Goal: Task Accomplishment & Management: Manage account settings

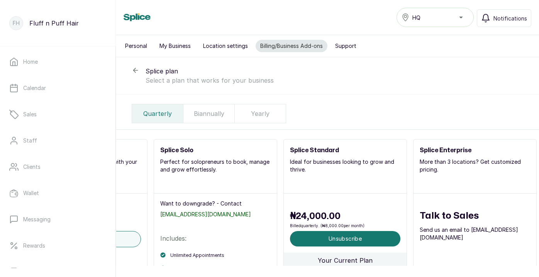
click at [133, 49] on button "Personal" at bounding box center [136, 46] width 31 height 12
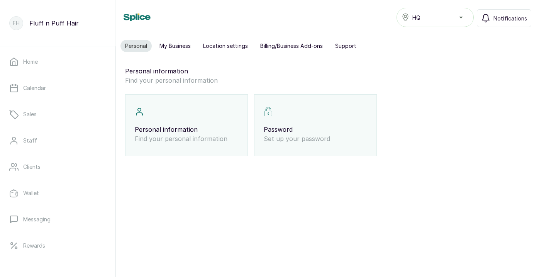
click at [171, 45] on button "My Business" at bounding box center [175, 46] width 41 height 12
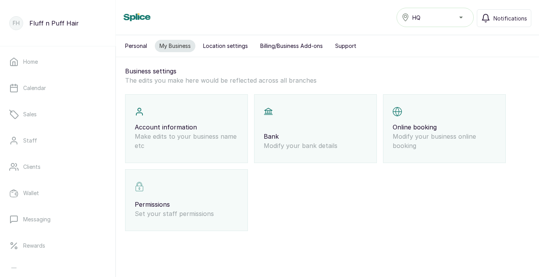
click at [303, 132] on p "Bank" at bounding box center [316, 136] width 104 height 9
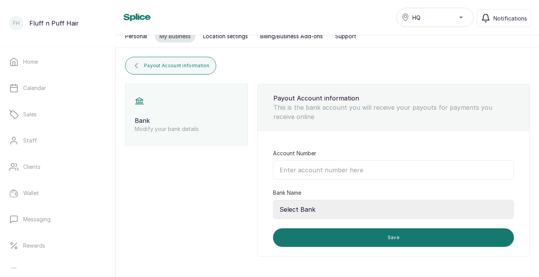
scroll to position [10, 0]
click at [305, 172] on input "Account Number" at bounding box center [393, 169] width 241 height 19
type input "G"
type input "0950448580"
select select "058"
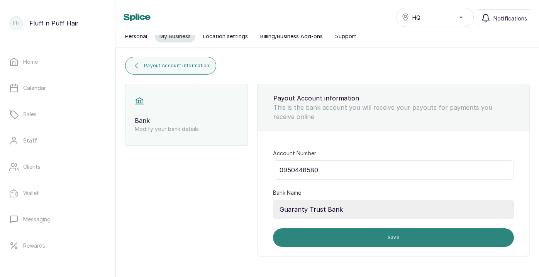
click at [342, 234] on button "Save" at bounding box center [393, 237] width 241 height 19
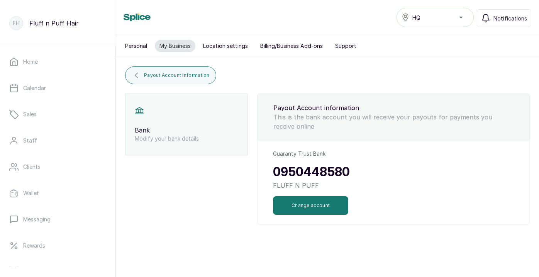
scroll to position [0, 0]
click at [195, 78] on span "Payout Account information" at bounding box center [177, 75] width 66 height 6
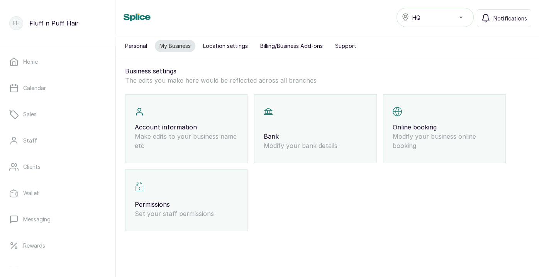
click at [399, 141] on p "Modify your business online booking" at bounding box center [445, 141] width 104 height 19
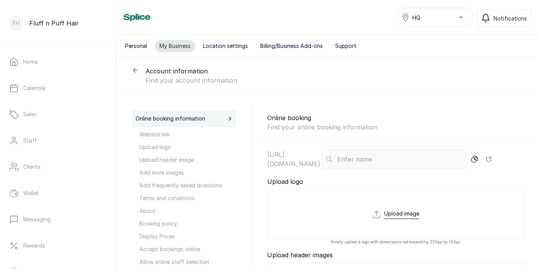
type input "fluff-n-puff-hair"
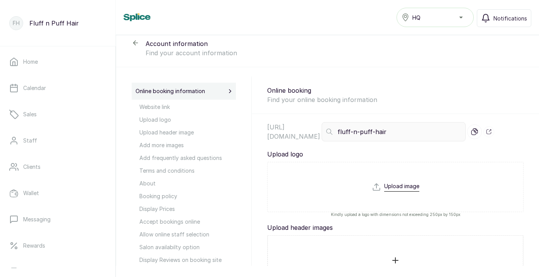
scroll to position [29, 0]
click at [412, 182] on input "file" at bounding box center [396, 199] width 48 height 37
type input "C:\fakepath\fluff n puff brand logo 1-01.jpg"
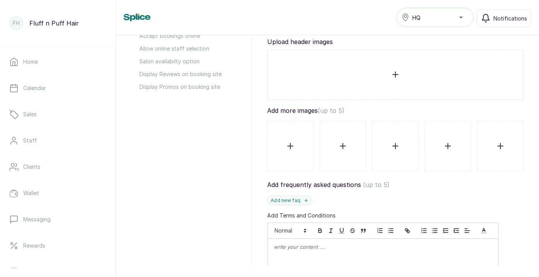
scroll to position [211, 0]
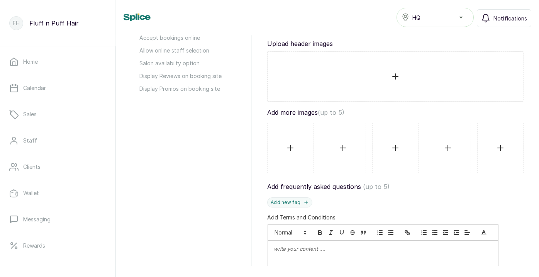
click at [294, 147] on input "file" at bounding box center [290, 147] width 33 height 37
type input "C:\fakepath\7b652054-c203-4409-a051-482fee1b92c9 2.JPG"
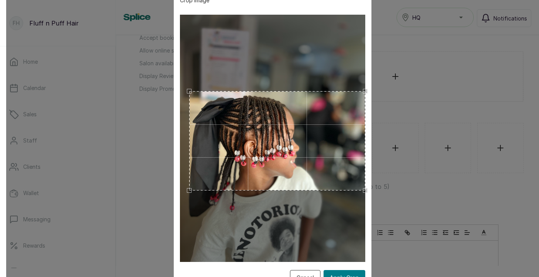
click at [371, 277] on html "FH Fluff n Puff Hair Home Calendar Sales Staff Clients Wallet Messaging Rewards…" at bounding box center [269, 138] width 539 height 277
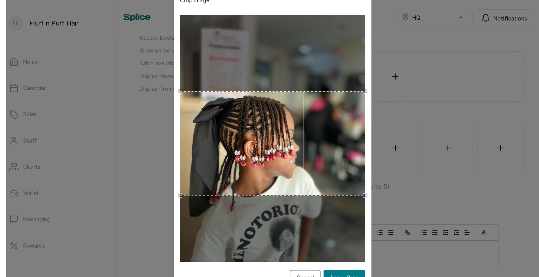
click at [178, 210] on div "Crop Image Cancel Apply Crop" at bounding box center [273, 138] width 198 height 305
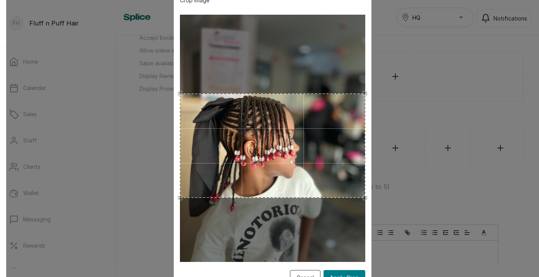
click at [284, 157] on div "Use the arrow keys to move the crop selection area" at bounding box center [273, 146] width 186 height 104
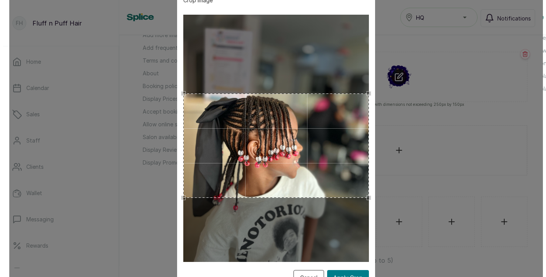
scroll to position [119, 0]
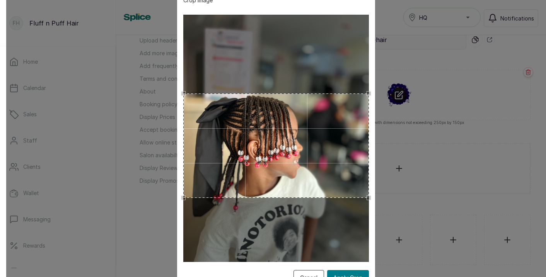
click at [359, 276] on button "Apply Crop" at bounding box center [348, 277] width 42 height 15
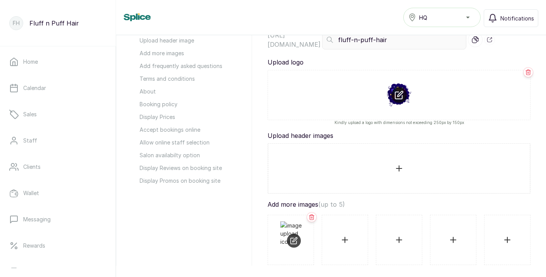
click at [345, 238] on input "file" at bounding box center [344, 239] width 33 height 37
type input "C:\fakepath\IMG_7572.JPG"
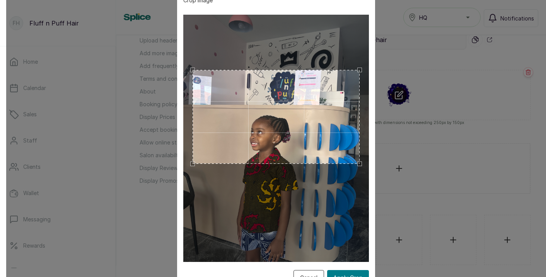
click at [311, 125] on div "Use the arrow keys to move the crop selection area" at bounding box center [275, 117] width 167 height 94
click at [340, 274] on button "Apply Crop" at bounding box center [348, 277] width 42 height 15
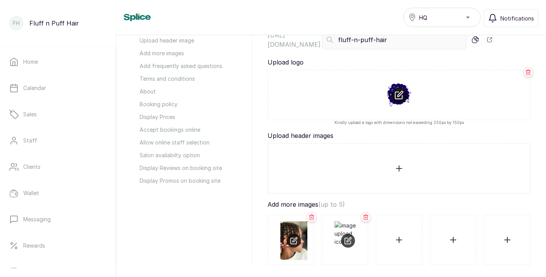
click at [402, 242] on input "file" at bounding box center [398, 239] width 33 height 37
type input "C:\fakepath\IMG_8629.JPG"
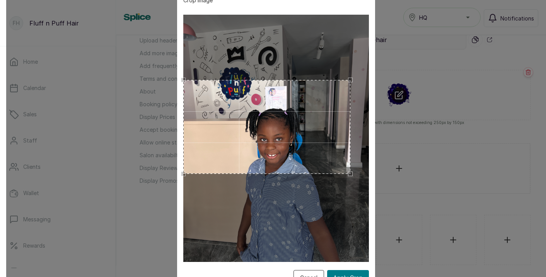
click at [271, 118] on div "Use the arrow keys to move the crop selection area" at bounding box center [266, 127] width 167 height 94
click at [352, 275] on button "Apply Crop" at bounding box center [348, 277] width 42 height 15
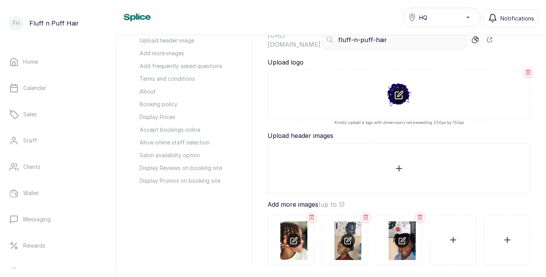
click at [459, 240] on input "file" at bounding box center [452, 239] width 33 height 37
type input "C:\fakepath\24533e70-3880-46b2-ba94-668eeb45f05a 2.JPG"
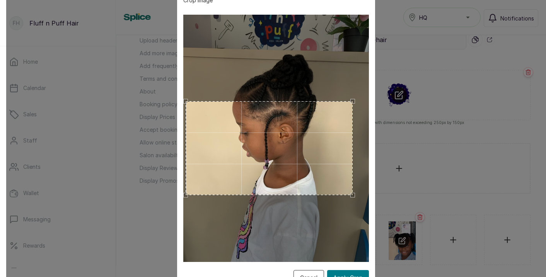
click at [315, 164] on div "Use the arrow keys to move the crop selection area" at bounding box center [269, 148] width 167 height 94
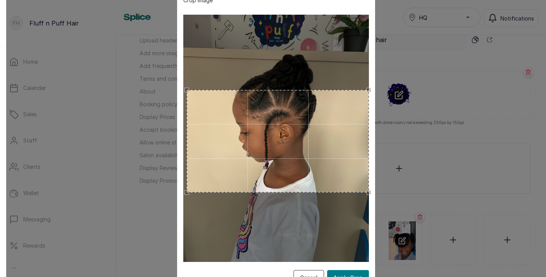
click at [385, 36] on div "Crop Image Cancel Apply Crop" at bounding box center [275, 138] width 539 height 277
click at [177, 78] on div "Crop Image Cancel Apply Crop" at bounding box center [276, 138] width 198 height 305
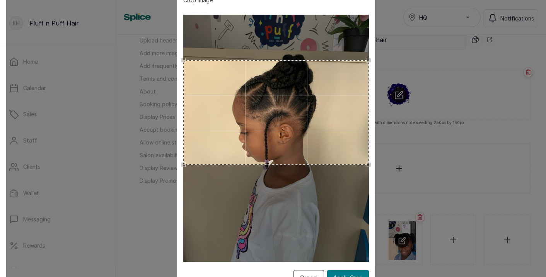
click at [245, 80] on div "Use the arrow keys to move the crop selection area" at bounding box center [276, 112] width 186 height 104
click at [351, 274] on button "Apply Crop" at bounding box center [348, 277] width 42 height 15
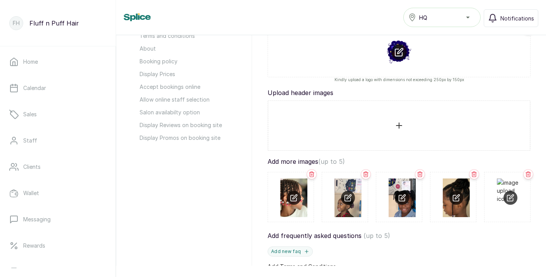
scroll to position [171, 0]
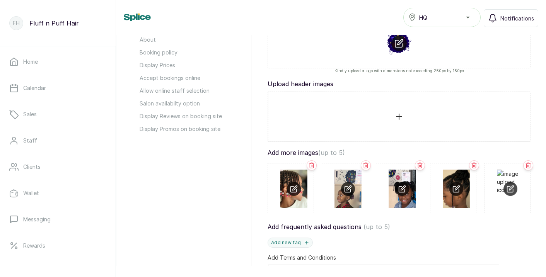
click at [509, 187] on input "file" at bounding box center [510, 188] width 27 height 37
type input "C:\fakepath\IMG_7583.JPG"
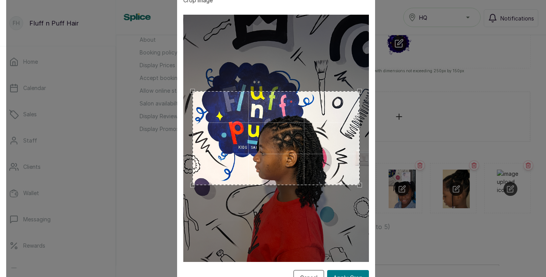
click at [290, 184] on div "Use the arrow keys to move the crop selection area" at bounding box center [275, 138] width 167 height 94
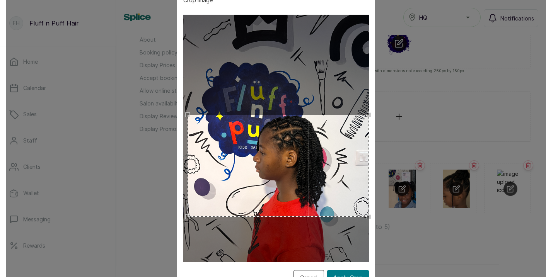
click at [392, 66] on div "Crop Image Cancel Apply Crop" at bounding box center [275, 138] width 539 height 277
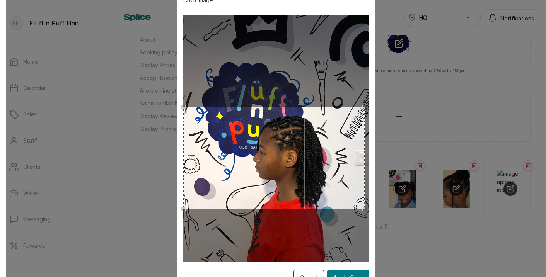
click at [303, 126] on div "Use the arrow keys to move the crop selection area" at bounding box center [273, 158] width 181 height 102
click at [349, 275] on button "Apply Crop" at bounding box center [348, 277] width 42 height 15
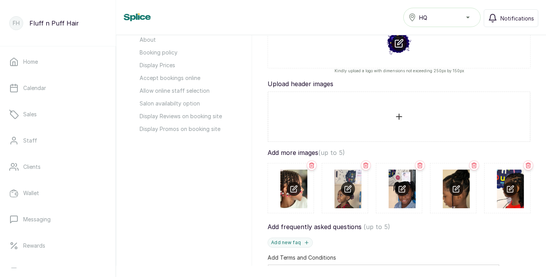
click at [452, 189] on input "file" at bounding box center [455, 188] width 27 height 37
type input "C:\fakepath\310fd601-72b5-40be-b814-577cfbd7e832.JPG"
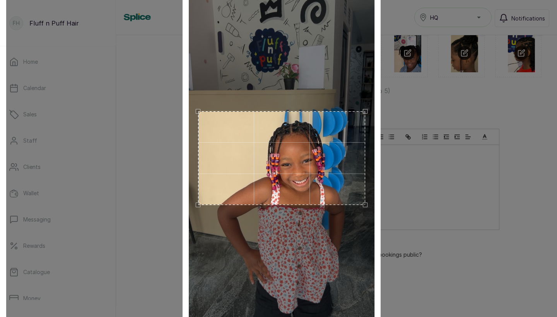
scroll to position [308, 0]
click at [452, 216] on div "Crop Image Cancel Apply Crop" at bounding box center [281, 158] width 550 height 317
click at [326, 180] on div "Use the arrow keys to move the crop selection area" at bounding box center [281, 158] width 167 height 94
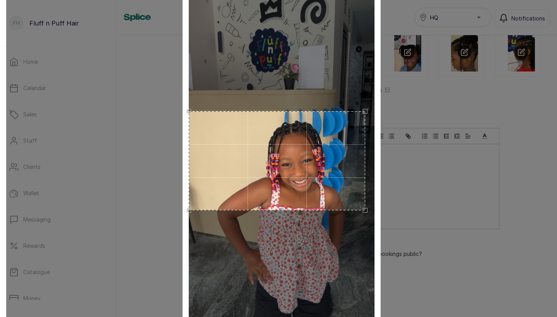
click at [170, 257] on div "Crop Image Cancel Apply Crop" at bounding box center [281, 158] width 550 height 317
click at [365, 277] on img at bounding box center [282, 158] width 186 height 330
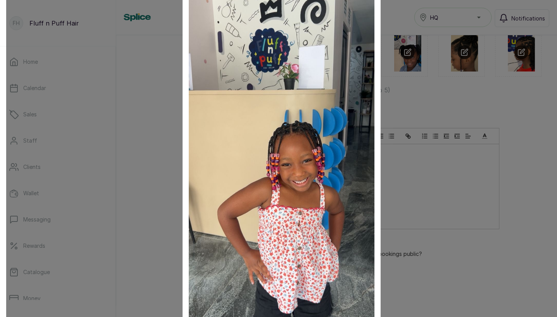
click at [379, 195] on div "Crop Image Cancel Apply Crop" at bounding box center [281, 158] width 198 height 388
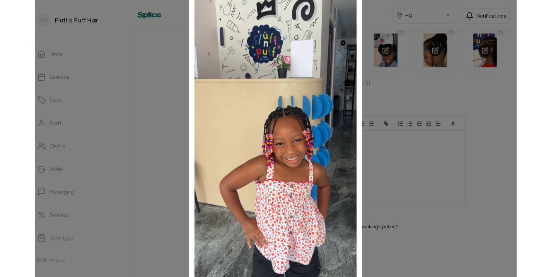
scroll to position [302, 0]
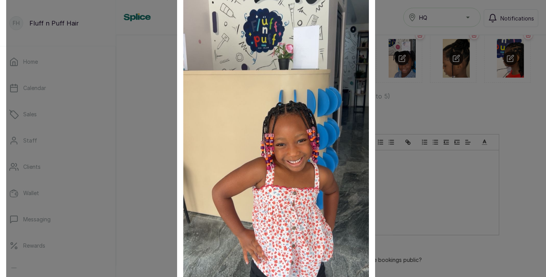
click at [413, 102] on div "Crop Image Cancel Apply Crop" at bounding box center [275, 138] width 539 height 277
click at [359, 45] on img at bounding box center [276, 138] width 186 height 330
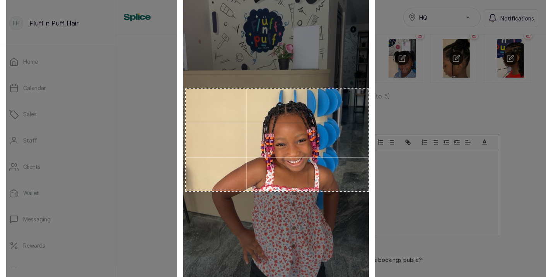
click at [378, 181] on div "Crop Image Cancel Apply Crop" at bounding box center [275, 138] width 539 height 277
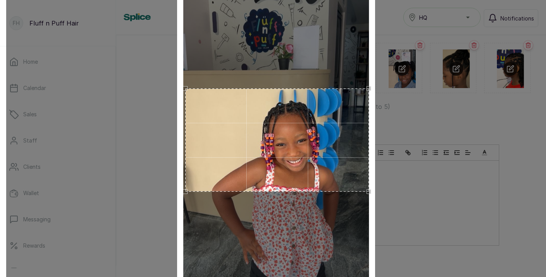
scroll to position [276, 0]
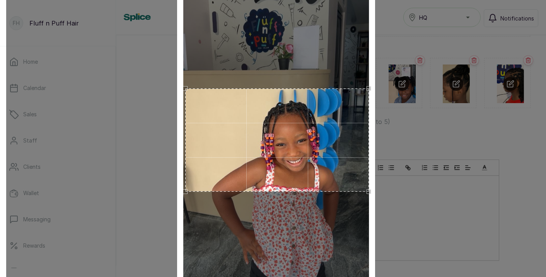
click at [533, 184] on div "Crop Image Cancel Apply Crop" at bounding box center [275, 138] width 539 height 277
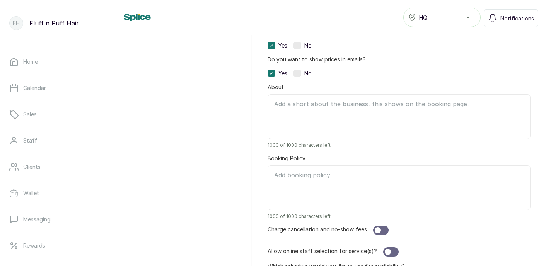
scroll to position [531, 0]
click at [381, 226] on div at bounding box center [380, 229] width 15 height 9
select select "fixed"
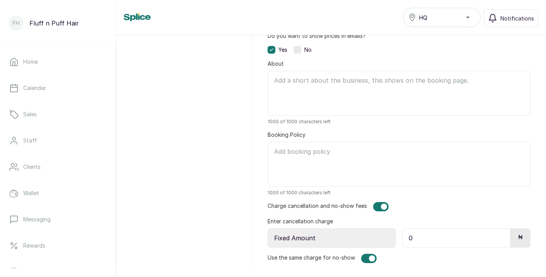
scroll to position [554, 0]
click at [425, 240] on input "0" at bounding box center [456, 237] width 108 height 19
type input "2,500"
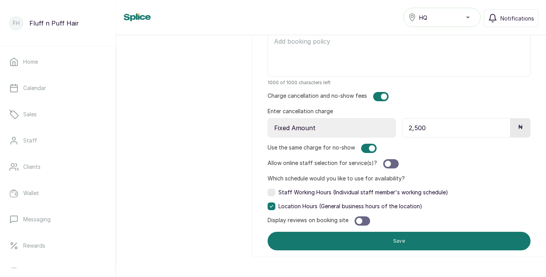
scroll to position [664, 0]
click at [272, 193] on label at bounding box center [271, 193] width 8 height 8
click at [359, 219] on div at bounding box center [359, 221] width 6 height 6
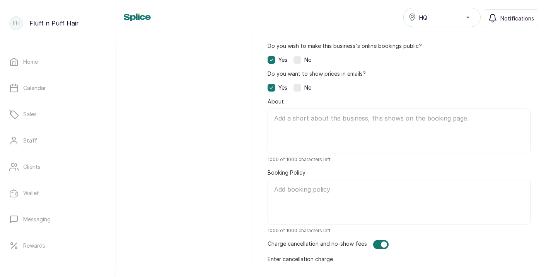
scroll to position [504, 0]
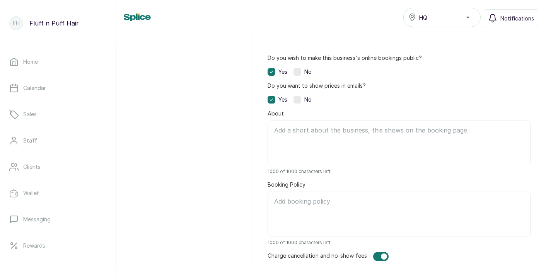
click at [307, 206] on textarea "Booking Policy" at bounding box center [398, 214] width 263 height 45
paste textarea "📌 Booking & Appointments All appointments must be booked in advance through our…"
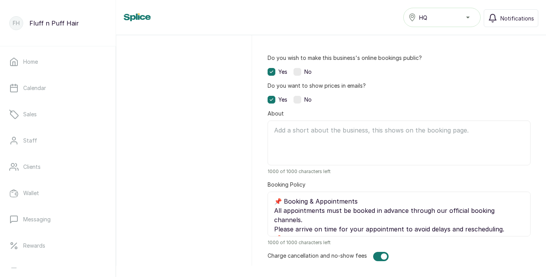
scroll to position [151, 0]
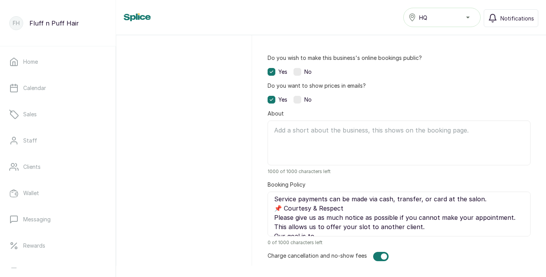
click at [286, 199] on textarea "📌 Booking & Appointments All appointments must be booked in advance through our…" at bounding box center [398, 214] width 263 height 45
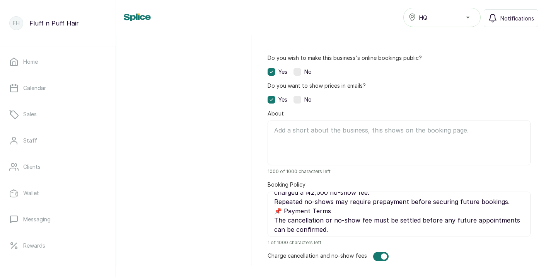
scroll to position [112, 0]
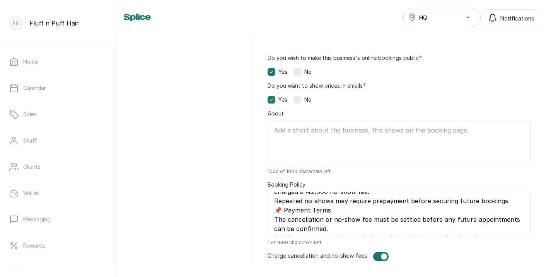
click at [283, 203] on textarea "📌 Booking & Appointments All appointments must be booked in advance through our…" at bounding box center [398, 214] width 263 height 45
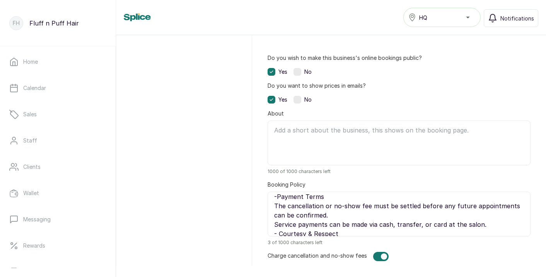
scroll to position [136, 0]
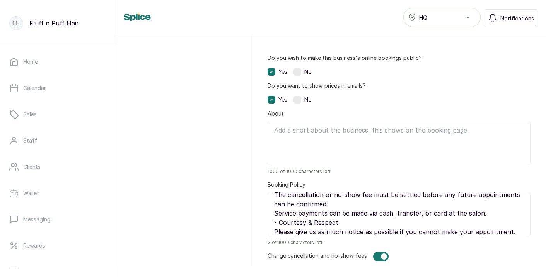
click at [280, 214] on textarea "📌 Booking & Appointments All appointments must be booked in advance through our…" at bounding box center [398, 214] width 263 height 45
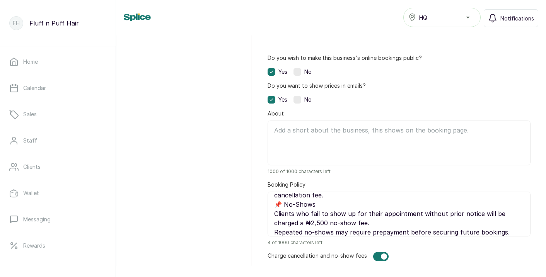
scroll to position [81, 0]
click at [284, 196] on textarea "📌 Booking & Appointments All appointments must be booked in advance through our…" at bounding box center [398, 214] width 263 height 45
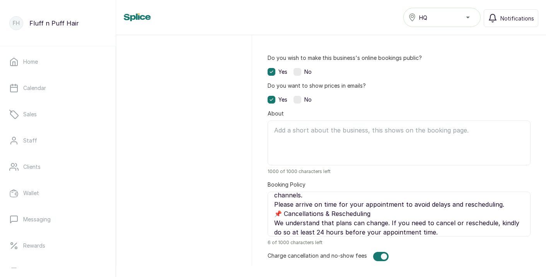
scroll to position [26, 0]
click at [284, 203] on textarea "📌 Booking & Appointments All appointments must be booked in advance through our…" at bounding box center [398, 214] width 263 height 45
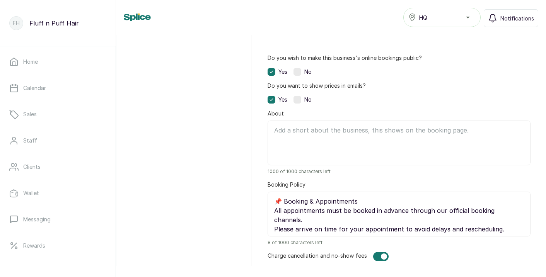
scroll to position [0, 0]
click at [284, 204] on textarea "📌 Booking & Appointments All appointments must be booked in advance through our…" at bounding box center [398, 214] width 263 height 45
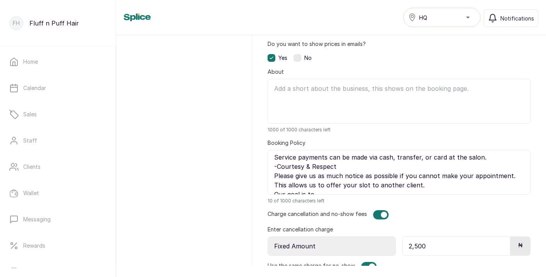
scroll to position [548, 0]
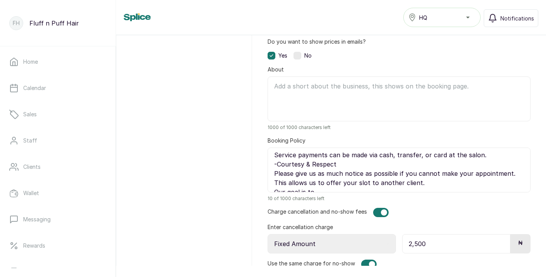
drag, startPoint x: 325, startPoint y: 186, endPoint x: 267, endPoint y: 184, distance: 58.0
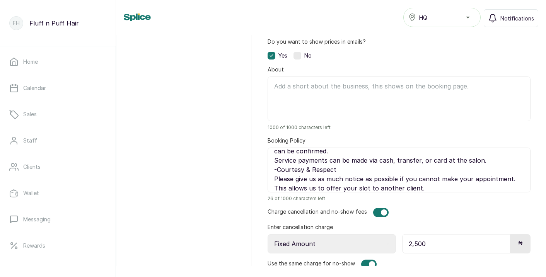
scroll to position [141, 0]
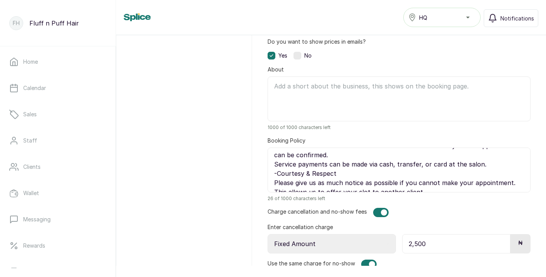
type textarea "-Booking & Appointments All appointments must be booked in advance through our …"
click at [346, 95] on textarea "About" at bounding box center [398, 99] width 263 height 45
paste textarea "Our goal is to provide every client with a smooth, timely, and enjoyable salon …"
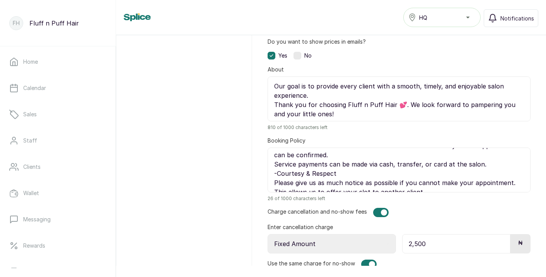
click at [277, 84] on textarea "Our goal is to provide every client with a smooth, timely, and enjoyable salon …" at bounding box center [398, 99] width 263 height 45
paste textarea "At Fluff n Puff Hair, we value your time and ours. To ensure smooth scheduling …"
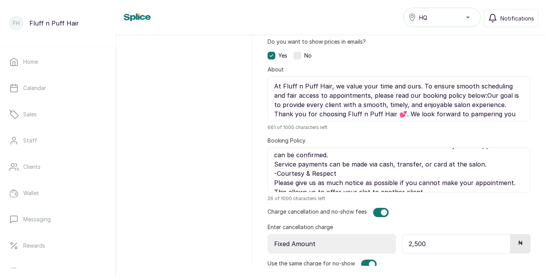
drag, startPoint x: 468, startPoint y: 96, endPoint x: 416, endPoint y: 86, distance: 53.1
click at [416, 86] on textarea "At Fluff n Puff Hair, we value your time and ours. To ensure smooth scheduling …" at bounding box center [398, 99] width 263 height 45
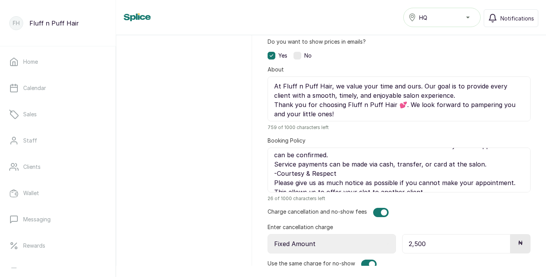
click at [399, 104] on textarea "At Fluff n Puff Hair, we value your time and ours. Our goal is to provide every…" at bounding box center [398, 99] width 263 height 45
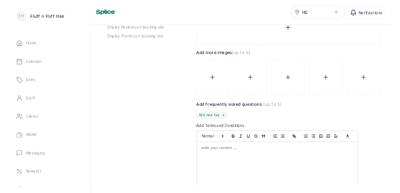
scroll to position [242, 0]
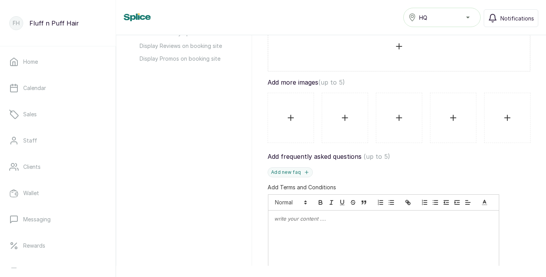
type textarea "At Fluff n Puff Hair, we value your time and ours. Our goal is to provide every…"
click at [506, 118] on input "file" at bounding box center [506, 117] width 33 height 37
type input "C:\fakepath\7b652054-c203-4409-a051-482fee1b92c9 2.JPG"
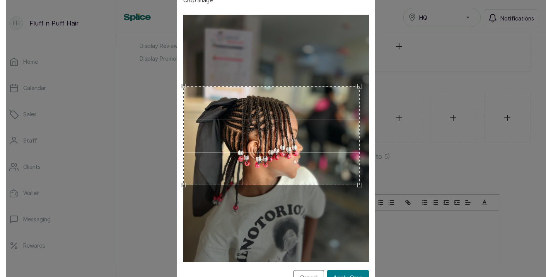
click at [176, 74] on div "Crop Image Cancel Apply Crop" at bounding box center [275, 138] width 539 height 277
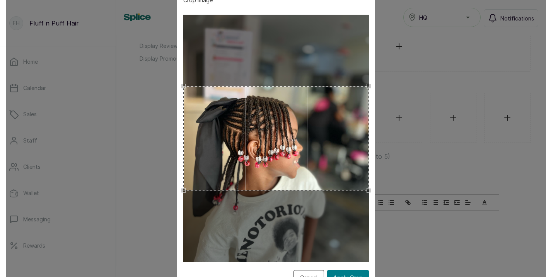
click at [378, 212] on div "Crop Image Cancel Apply Crop" at bounding box center [275, 138] width 539 height 277
click at [351, 274] on button "Apply Crop" at bounding box center [348, 277] width 42 height 15
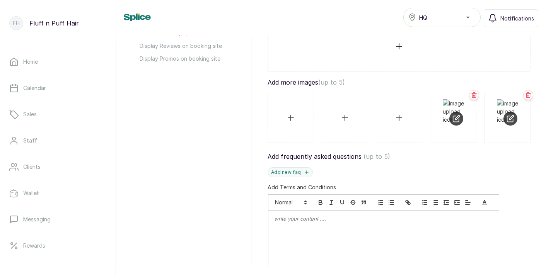
click at [457, 119] on input "file" at bounding box center [455, 117] width 27 height 37
type input "C:\fakepath\310fd601-72b5-40be-b814-577cfbd7e832.JPG"
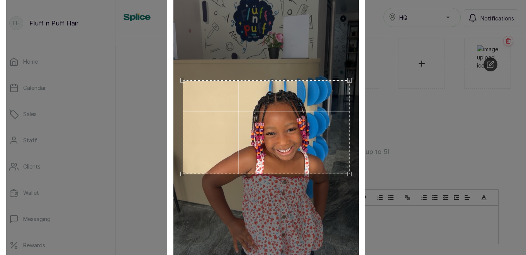
scroll to position [299, 0]
click at [402, 172] on div "Crop Image Cancel Apply Crop" at bounding box center [266, 127] width 520 height 255
click at [367, 69] on div "Crop Image Cancel Apply Crop" at bounding box center [266, 127] width 520 height 255
click at [364, 70] on div "Crop Image Cancel Apply Crop" at bounding box center [266, 128] width 198 height 388
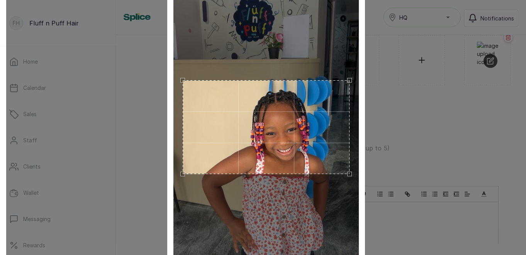
click at [364, 70] on div "Crop Image Cancel Apply Crop" at bounding box center [266, 128] width 198 height 388
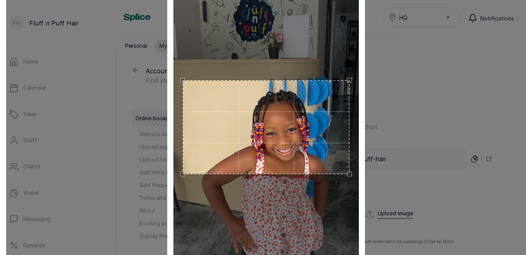
scroll to position [0, 0]
click at [327, 133] on div "Use the arrow keys to move the crop selection area" at bounding box center [266, 127] width 167 height 94
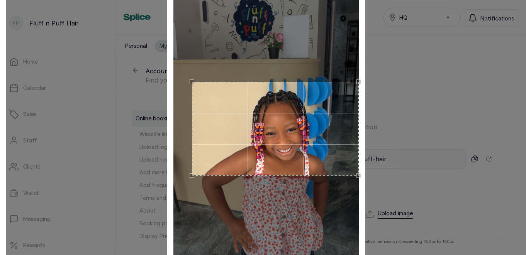
click at [344, 135] on div "Use the arrow keys to move the crop selection area" at bounding box center [275, 129] width 167 height 94
click at [361, 156] on div "Crop Image Cancel Apply Crop" at bounding box center [266, 128] width 198 height 388
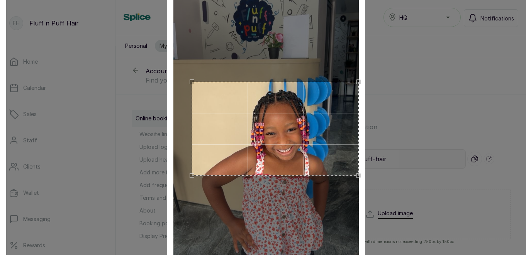
click at [361, 156] on div "Crop Image Cancel Apply Crop" at bounding box center [266, 128] width 198 height 388
click at [161, 151] on div "Crop Image Cancel Apply Crop" at bounding box center [266, 127] width 520 height 255
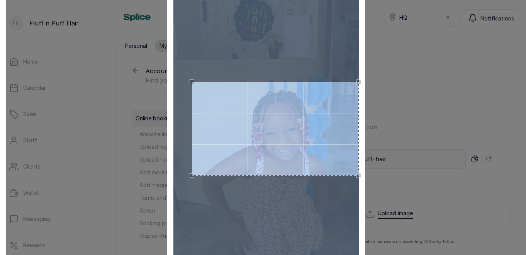
click at [161, 151] on div "Crop Image Cancel Apply Crop" at bounding box center [266, 127] width 520 height 255
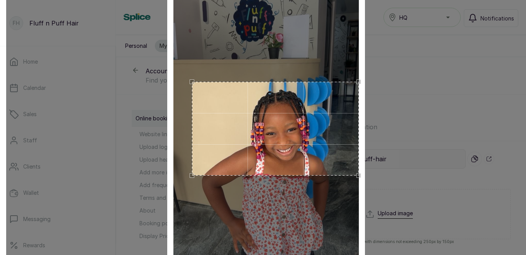
click at [471, 104] on div "Crop Image Cancel Apply Crop" at bounding box center [266, 127] width 520 height 255
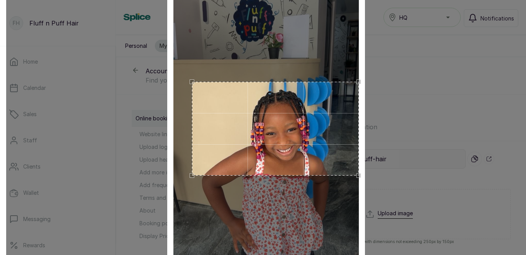
click at [471, 104] on div "Crop Image Cancel Apply Crop" at bounding box center [266, 127] width 520 height 255
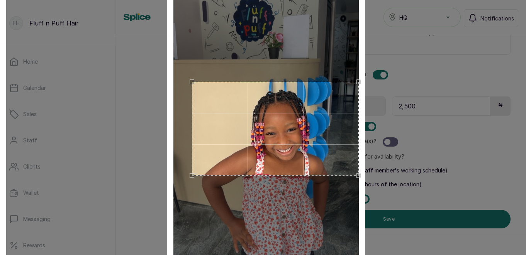
click at [351, 247] on img at bounding box center [267, 128] width 186 height 330
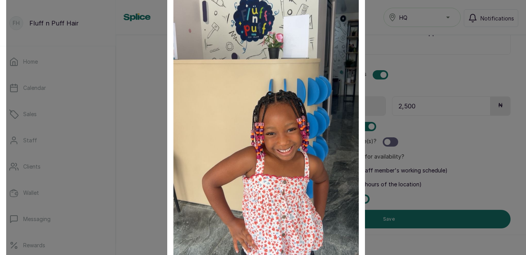
click at [351, 247] on img at bounding box center [267, 128] width 186 height 330
click at [363, 239] on div "Crop Image Cancel Apply Crop" at bounding box center [266, 128] width 198 height 388
click at [397, 195] on div "Crop Image Cancel Apply Crop" at bounding box center [266, 127] width 520 height 255
click at [357, 149] on img at bounding box center [267, 128] width 186 height 330
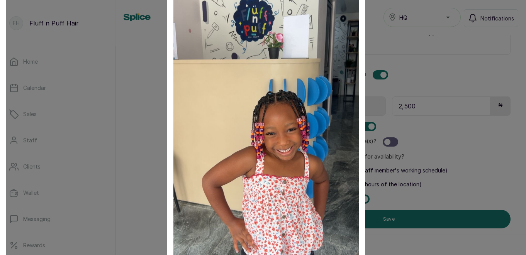
click at [357, 149] on img at bounding box center [267, 128] width 186 height 330
click at [423, 82] on div "Crop Image Cancel Apply Crop" at bounding box center [266, 127] width 520 height 255
click at [306, 150] on img at bounding box center [267, 128] width 186 height 330
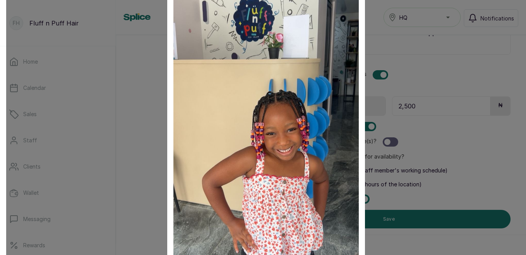
click at [306, 150] on img at bounding box center [267, 128] width 186 height 330
click at [397, 176] on div "Crop Image Cancel Apply Crop" at bounding box center [266, 127] width 520 height 255
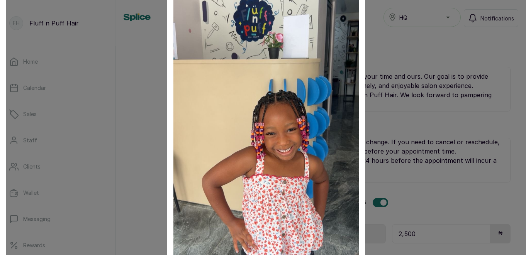
scroll to position [607, 0]
click at [461, 172] on div "Crop Image Cancel Apply Crop" at bounding box center [266, 127] width 520 height 255
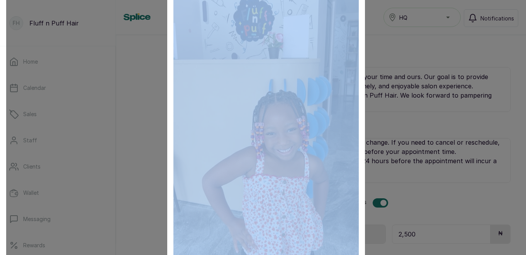
click at [461, 172] on div "Crop Image Cancel Apply Crop" at bounding box center [266, 127] width 520 height 255
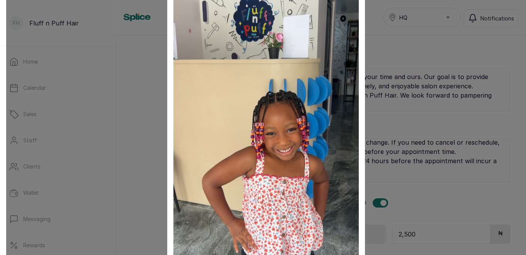
click at [461, 172] on div "Crop Image Cancel Apply Crop" at bounding box center [266, 127] width 520 height 255
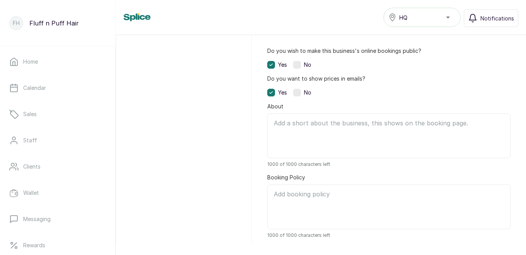
scroll to position [559, 0]
click at [331, 144] on textarea "About" at bounding box center [388, 137] width 243 height 45
paste textarea "At Fluff n Puff Hair, we value your time and ours. To ensure smooth scheduling …"
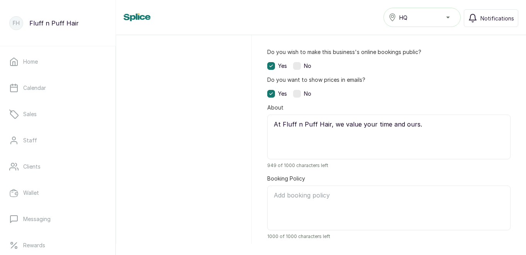
paste textarea "Our goal is to provide every client with a smooth, timely, and enjoyable salon …"
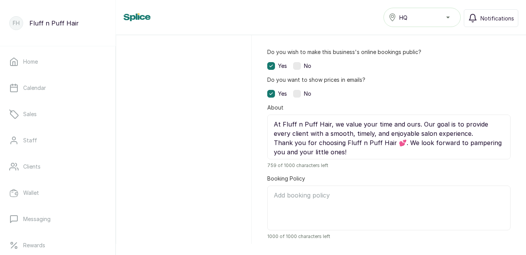
click at [398, 142] on textarea "At Fluff n Puff Hair, we value your time and ours. Our goal is to provide every…" at bounding box center [388, 137] width 243 height 45
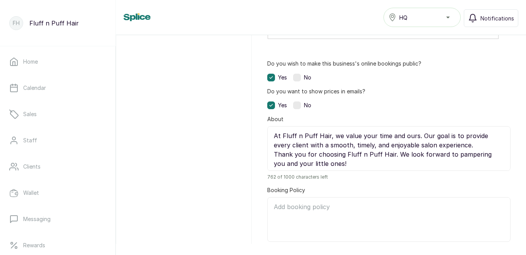
scroll to position [569, 0]
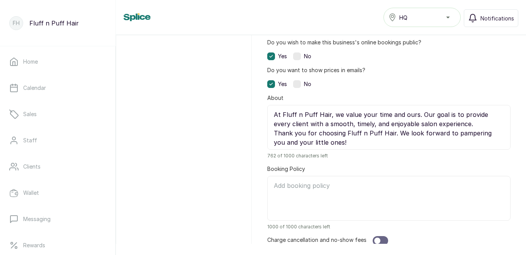
type textarea "At Fluff n Puff Hair, we value your time and ours. Our goal is to provide every…"
click at [351, 182] on textarea "Booking Policy" at bounding box center [388, 198] width 243 height 45
paste textarea "Booking & Appointments All appointments must be booked in advance through our o…"
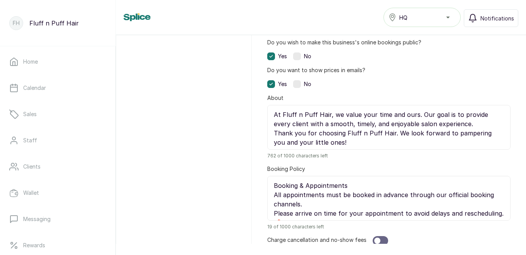
scroll to position [0, 0]
click at [273, 190] on textarea "Booking & Appointments All appointments must be booked in advance through our o…" at bounding box center [388, 198] width 243 height 45
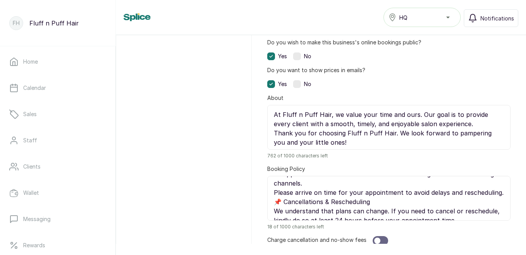
scroll to position [25, 0]
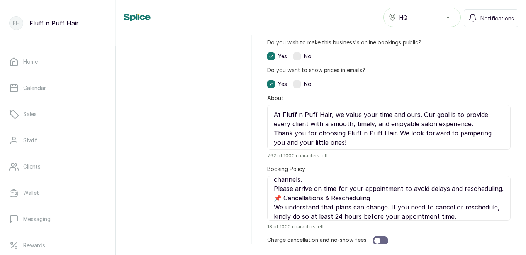
click at [283, 199] on textarea "-Booking & Appointments All appointments must be booked in advance through our …" at bounding box center [388, 198] width 243 height 45
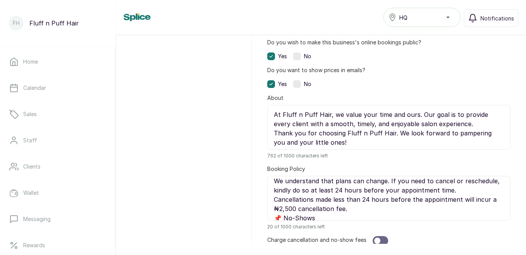
scroll to position [57, 0]
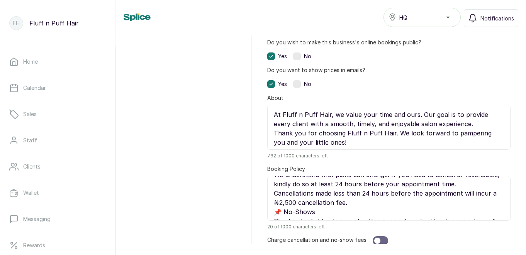
click at [284, 211] on textarea "-Booking & Appointments All appointments must be booked in advance through our …" at bounding box center [388, 198] width 243 height 45
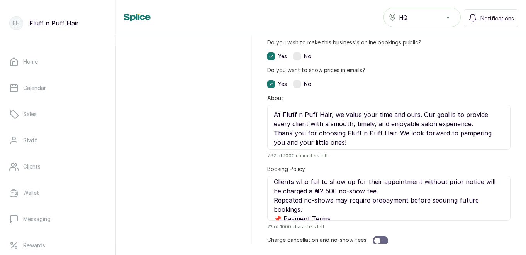
scroll to position [97, 0]
click at [285, 210] on textarea "-Booking & Appointments All appointments must be booked in advance through our …" at bounding box center [388, 198] width 243 height 45
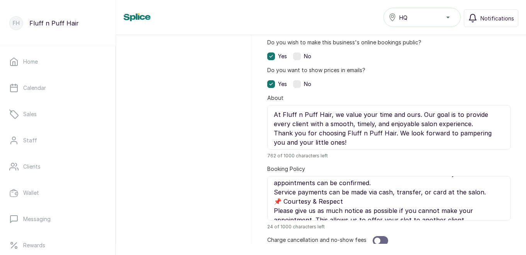
scroll to position [151, 0]
click at [285, 192] on textarea "-Booking & Appointments All appointments must be booked in advance through our …" at bounding box center [388, 198] width 243 height 45
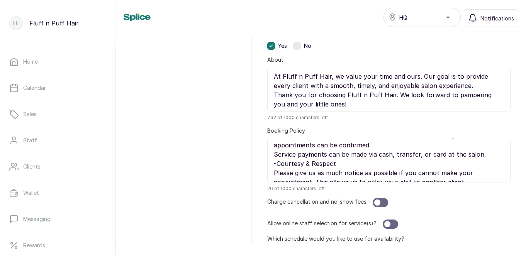
scroll to position [613, 0]
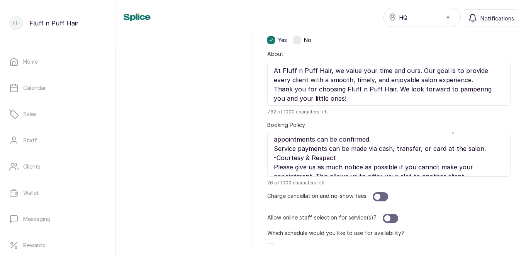
type textarea "-Booking & Appointments All appointments must be booked in advance through our …"
click at [379, 196] on div at bounding box center [377, 197] width 6 height 6
select select "fixed"
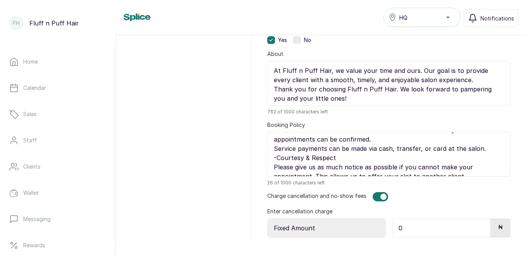
click at [411, 229] on input "0" at bounding box center [441, 228] width 99 height 19
type input "2,500"
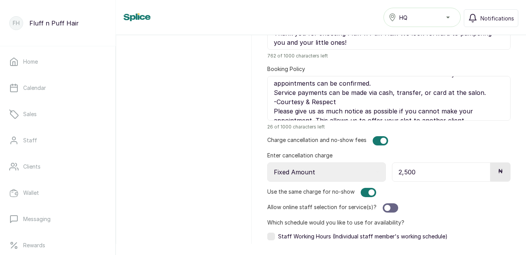
scroll to position [676, 0]
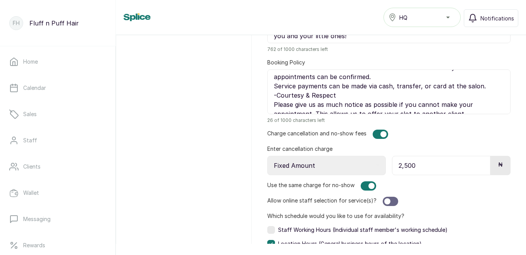
click at [385, 203] on div at bounding box center [388, 202] width 6 height 6
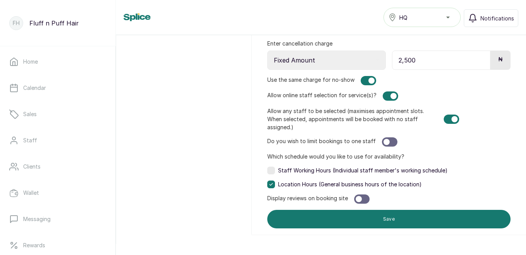
scroll to position [781, 0]
click at [272, 171] on label at bounding box center [271, 171] width 8 height 8
click at [358, 199] on div at bounding box center [359, 199] width 6 height 6
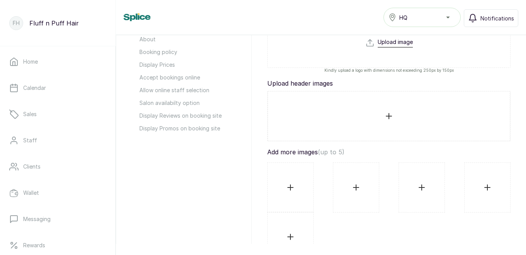
scroll to position [167, 0]
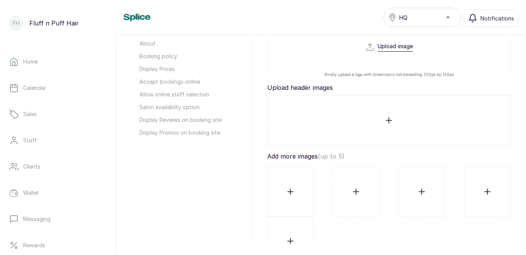
click at [293, 190] on input "file" at bounding box center [290, 192] width 33 height 37
type input "C:\fakepath\7b652054-c203-4409-a051-482fee1b92c9 2.JPG"
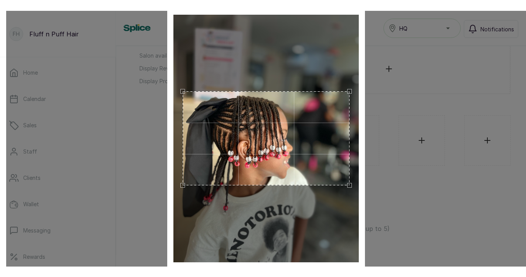
scroll to position [0, 0]
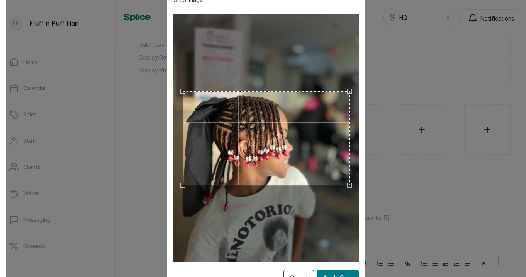
click at [338, 255] on button "Apply Crop" at bounding box center [338, 277] width 42 height 15
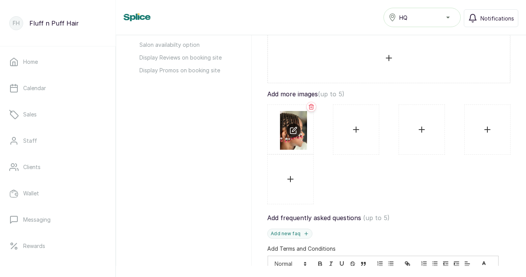
click at [358, 129] on input "file" at bounding box center [356, 129] width 33 height 37
type input "C:\fakepath\IMG_7572.JPG"
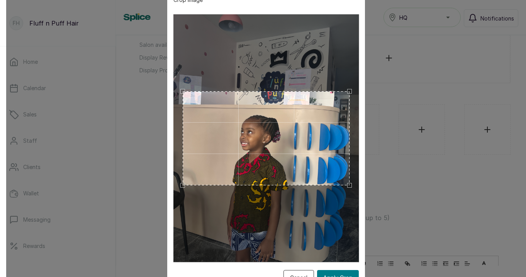
click at [349, 255] on button "Apply Crop" at bounding box center [338, 277] width 42 height 15
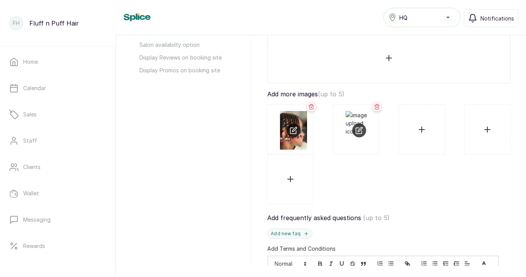
click at [422, 131] on input "file" at bounding box center [421, 129] width 33 height 37
type input "C:\fakepath\IMG_7583.JPG"
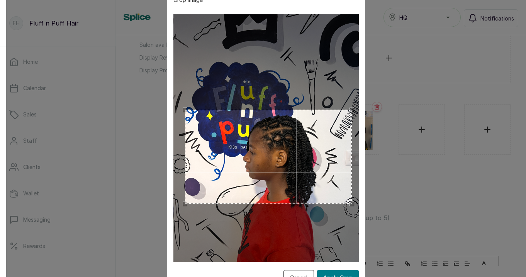
click at [345, 178] on div "Use the arrow keys to move the crop selection area" at bounding box center [268, 157] width 167 height 94
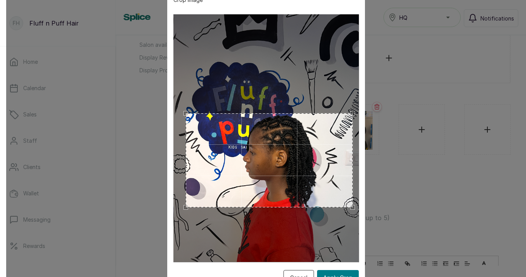
click at [345, 255] on button "Apply Crop" at bounding box center [338, 277] width 42 height 15
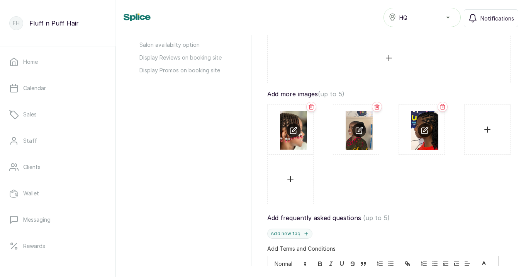
click at [488, 130] on input "file" at bounding box center [487, 129] width 33 height 37
click at [488, 126] on input "file" at bounding box center [487, 129] width 33 height 37
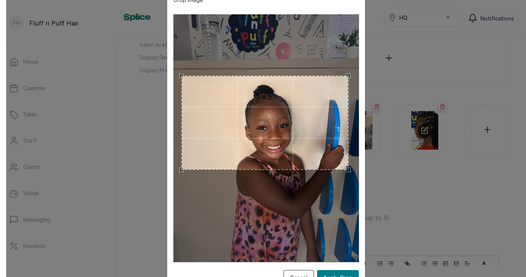
click at [318, 153] on div "Use the arrow keys to move the crop selection area" at bounding box center [265, 123] width 167 height 94
click at [338, 255] on button "Apply Crop" at bounding box center [338, 277] width 42 height 15
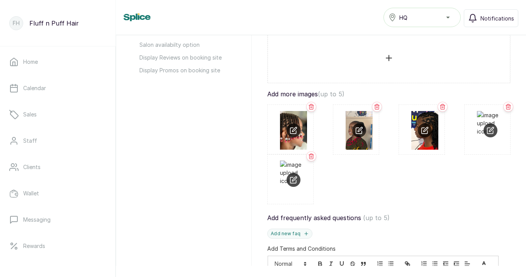
click at [492, 129] on input "file" at bounding box center [490, 129] width 27 height 37
type input "C:\fakepath\IMG_7829.jpg"
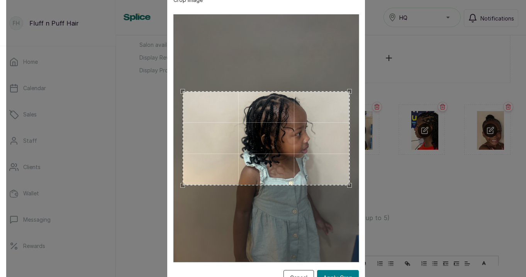
click at [340, 255] on button "Apply Crop" at bounding box center [338, 277] width 42 height 15
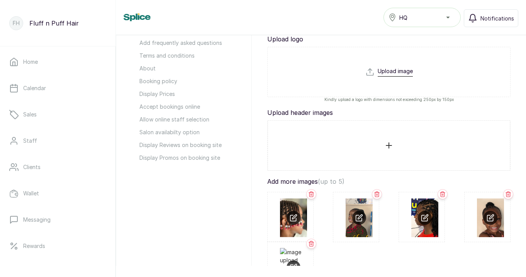
scroll to position [139, 0]
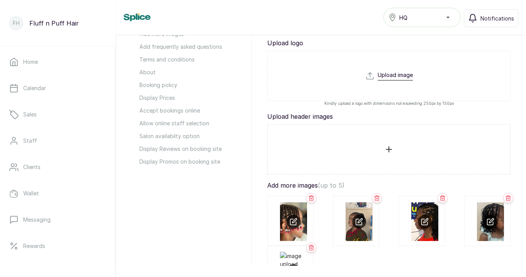
click at [389, 147] on input "file" at bounding box center [389, 149] width 230 height 37
type input "C:\fakepath\IMG_8660.JPG"
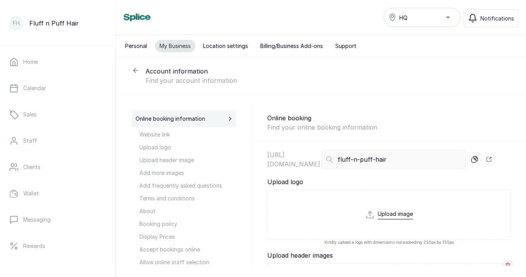
select select "fixed"
click at [170, 148] on span "Upload logo" at bounding box center [188, 147] width 97 height 8
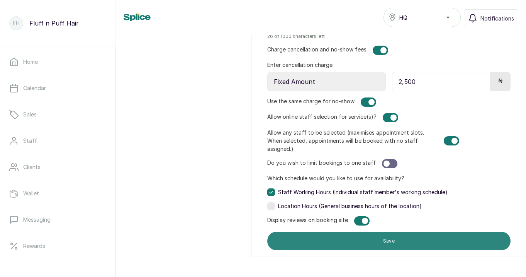
scroll to position [760, 0]
click at [381, 242] on button "Save" at bounding box center [388, 240] width 243 height 19
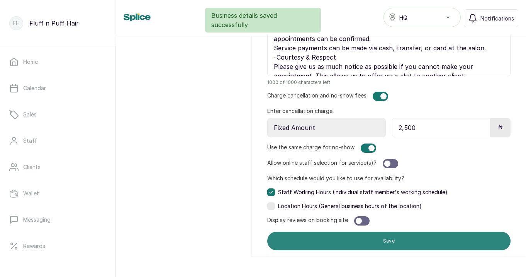
scroll to position [714, 0]
type input "fluffnpuffhair"
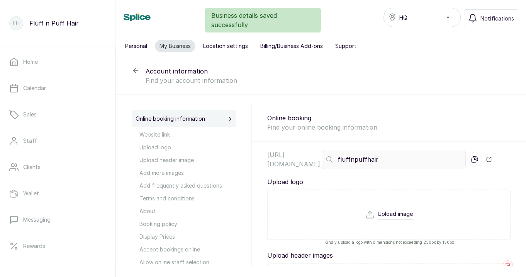
scroll to position [0, 0]
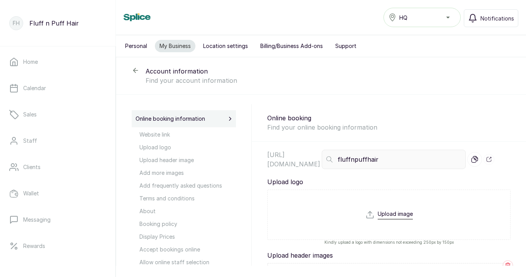
click at [230, 46] on button "Location settings" at bounding box center [226, 46] width 54 height 12
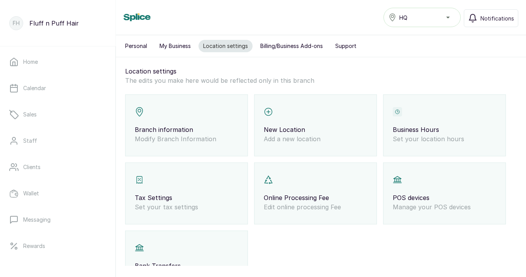
click at [162, 118] on div "Branch information Modify Branch Information" at bounding box center [186, 125] width 123 height 62
select select "fixed_value"
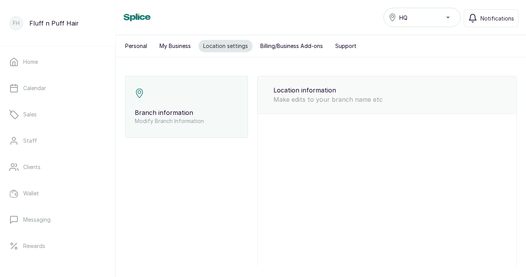
type input "HQ"
type input "fluffnpuffhair@gmail.com"
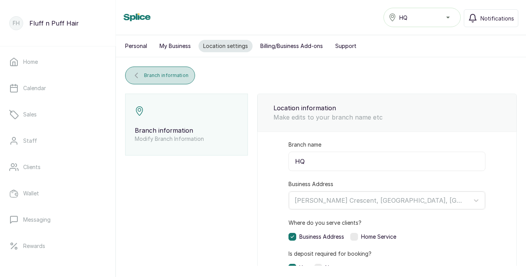
click at [166, 74] on span "Branch information" at bounding box center [166, 75] width 44 height 6
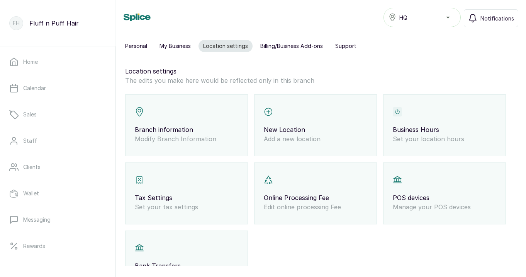
click at [432, 126] on p "Business Hours" at bounding box center [445, 129] width 104 height 9
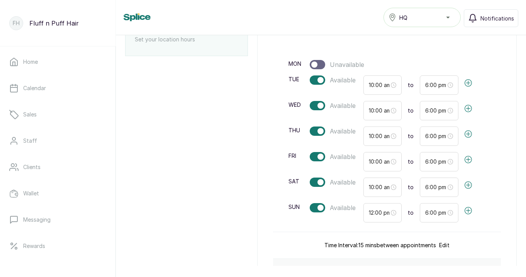
scroll to position [100, 0]
click at [383, 211] on input "12:00 pm" at bounding box center [379, 212] width 21 height 9
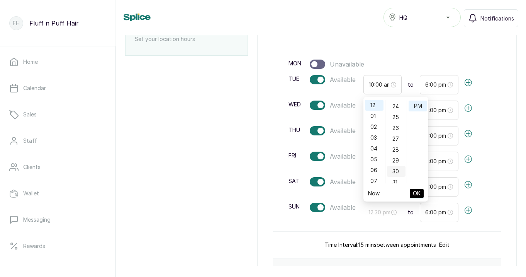
click at [397, 170] on div "30" at bounding box center [396, 171] width 19 height 11
type input "12:30 pm"
click at [417, 192] on span "OK" at bounding box center [417, 193] width 8 height 15
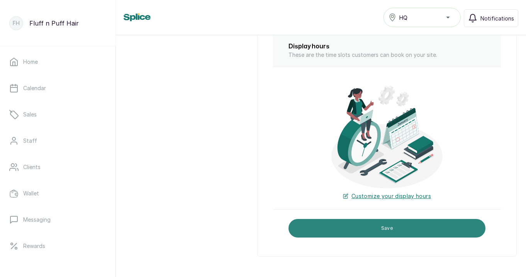
click at [396, 228] on button "Save" at bounding box center [387, 228] width 197 height 19
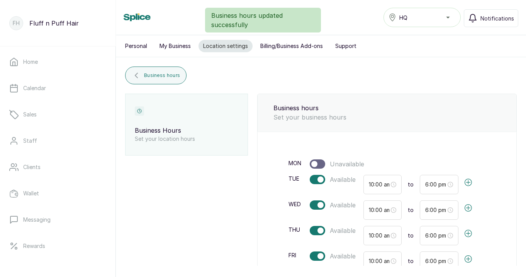
scroll to position [0, 0]
click at [168, 73] on span "Business hours" at bounding box center [162, 75] width 36 height 6
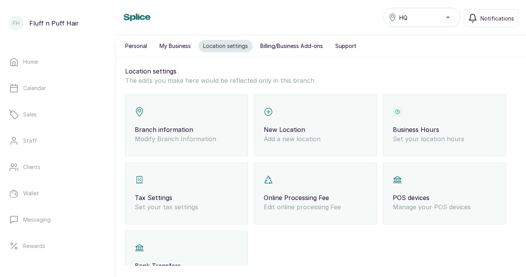
click at [184, 192] on div "Tax Settings Set your tax settings" at bounding box center [186, 193] width 123 height 62
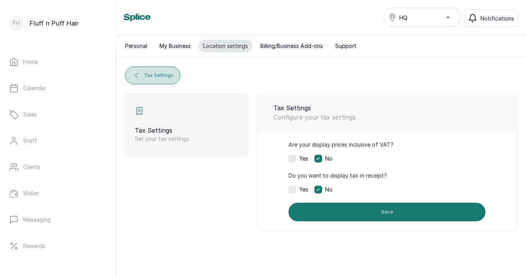
click at [160, 77] on span "Tax Settings" at bounding box center [159, 75] width 30 height 6
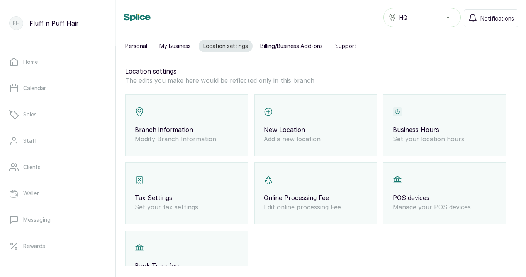
click at [294, 183] on div "Online Processing Fee Edit online processing Fee" at bounding box center [315, 193] width 123 height 62
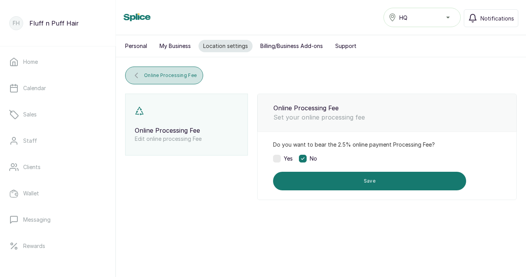
click at [183, 78] on span "Online Processing Fee" at bounding box center [170, 75] width 53 height 6
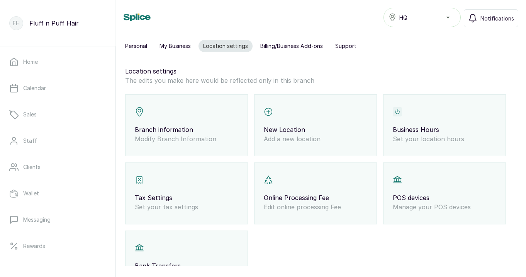
click at [410, 180] on div "POS devices Manage your POS devices" at bounding box center [444, 193] width 123 height 62
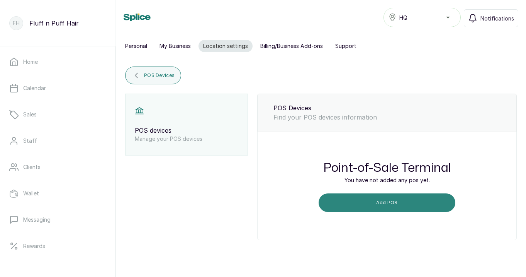
click at [392, 207] on button "Add POS" at bounding box center [387, 202] width 137 height 19
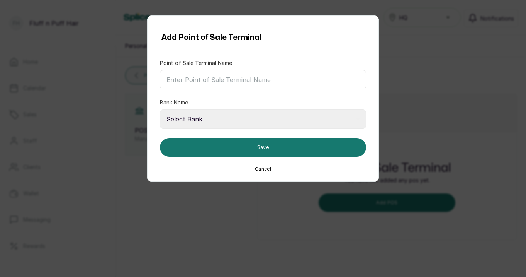
click at [262, 169] on button "Cancel" at bounding box center [263, 169] width 16 height 6
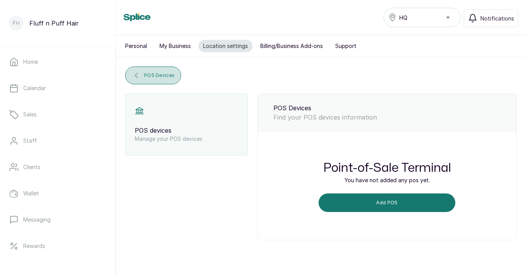
click at [158, 78] on span "POS Devices" at bounding box center [159, 75] width 31 height 6
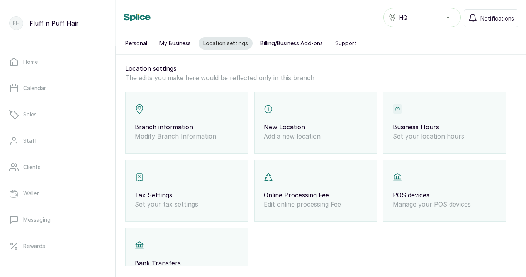
scroll to position [2, 0]
click at [165, 242] on div "Bank Transfers Manage your bank transfers" at bounding box center [186, 259] width 123 height 62
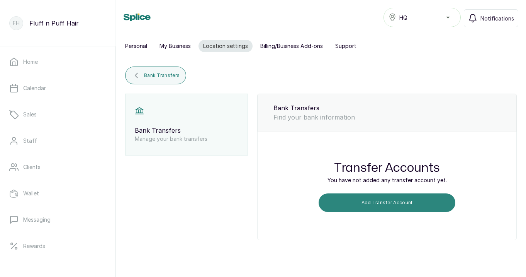
click at [412, 201] on button "Add Transfer Account" at bounding box center [387, 202] width 137 height 19
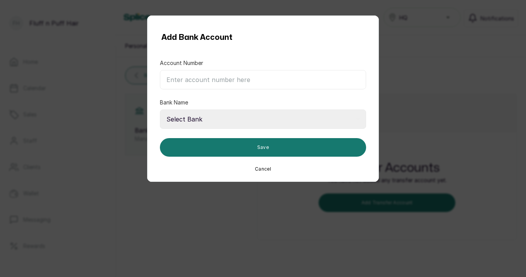
select select "058"
click at [248, 81] on input "Account Number" at bounding box center [263, 79] width 206 height 19
click at [184, 80] on input "095048580" at bounding box center [263, 79] width 206 height 19
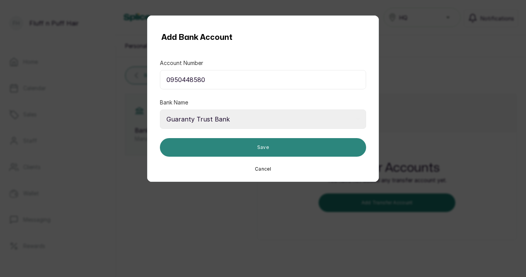
type input "0950448580"
click at [223, 146] on button "Save" at bounding box center [263, 147] width 206 height 19
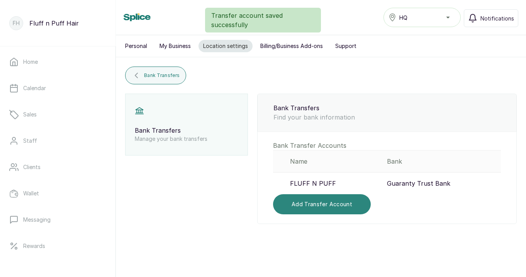
click at [318, 209] on button "Add Transfer Account" at bounding box center [322, 204] width 98 height 20
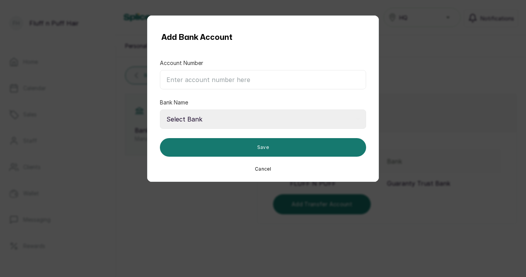
select select "50515"
click at [250, 84] on input "Account Number" at bounding box center [263, 79] width 206 height 19
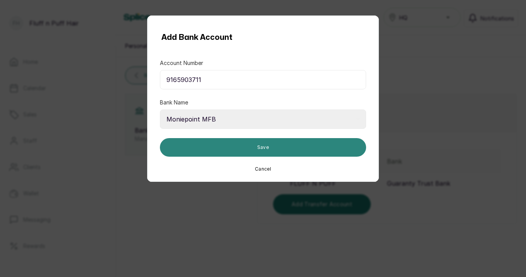
type input "9165903711"
click at [260, 148] on button "Save" at bounding box center [263, 147] width 206 height 19
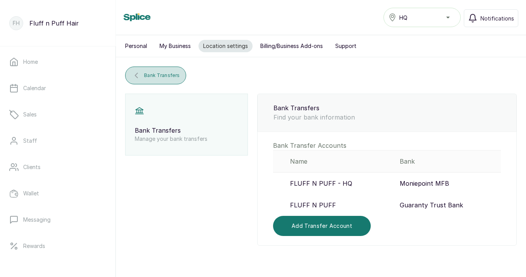
click at [165, 71] on button "Bank Transfers" at bounding box center [155, 75] width 61 height 18
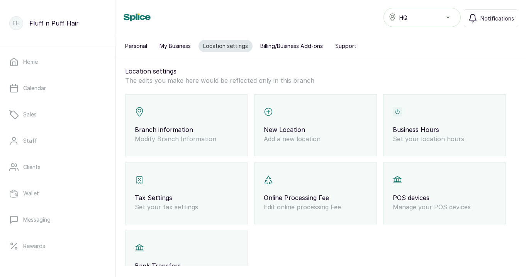
click at [286, 46] on button "Billing/Business Add-ons" at bounding box center [292, 46] width 72 height 12
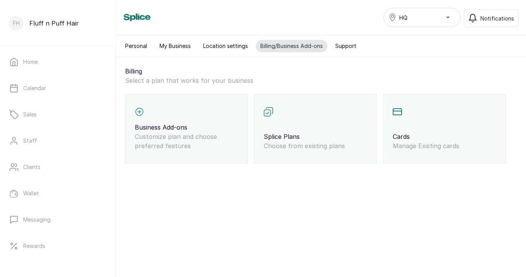
click at [406, 135] on p "Cards" at bounding box center [445, 136] width 104 height 9
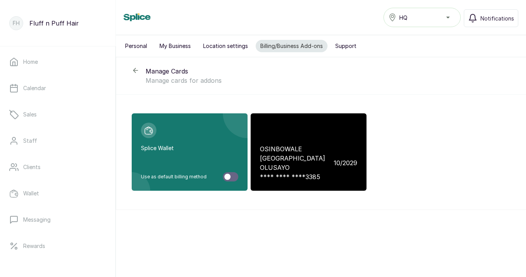
click at [281, 46] on button "Billing/Business Add-ons" at bounding box center [292, 46] width 72 height 12
click at [139, 71] on icon at bounding box center [136, 70] width 8 height 8
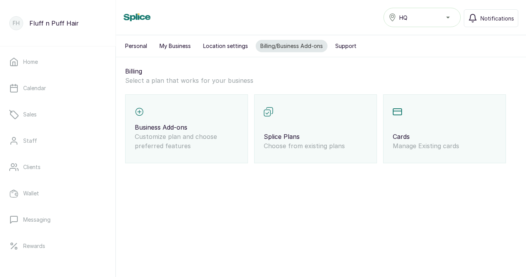
click at [195, 146] on p "Customize plan and choose preferred features" at bounding box center [187, 141] width 104 height 19
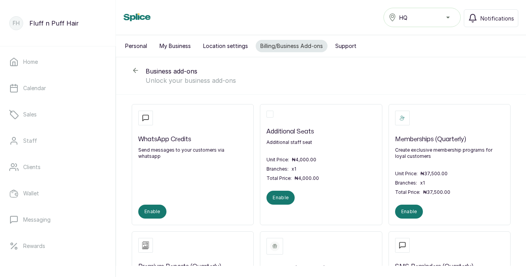
click at [359, 48] on button "Support" at bounding box center [346, 46] width 31 height 12
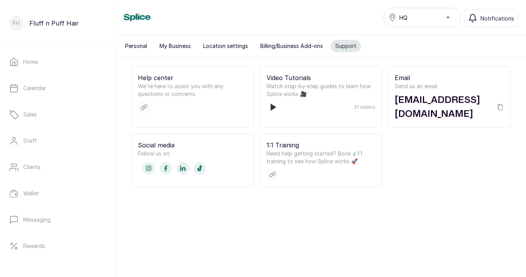
click at [231, 50] on button "Location settings" at bounding box center [226, 46] width 54 height 12
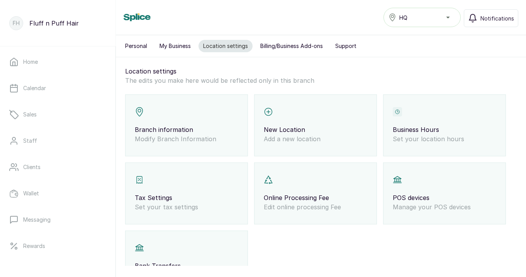
click at [183, 49] on button "My Business" at bounding box center [175, 46] width 41 height 12
select select "fixed"
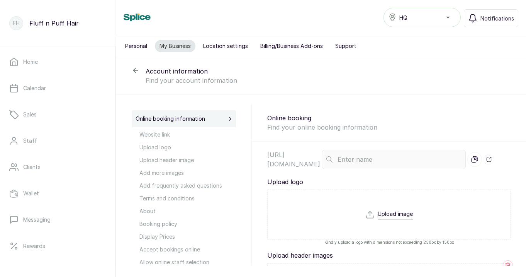
type input "fluffnpuffhair"
type textarea "At Fluff n Puff Hair, we value your time and ours. Our goal is to provide every…"
type textarea "-Booking & Appointments All appointments must be booked in advance through our …"
click at [143, 43] on button "Personal" at bounding box center [136, 46] width 31 height 12
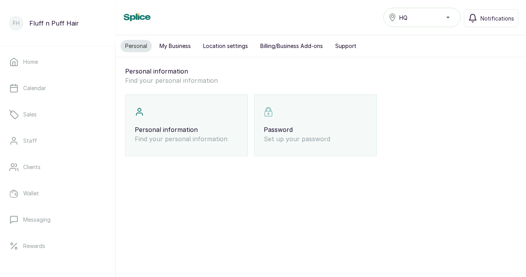
click at [186, 48] on button "My Business" at bounding box center [175, 46] width 41 height 12
select select "fixed"
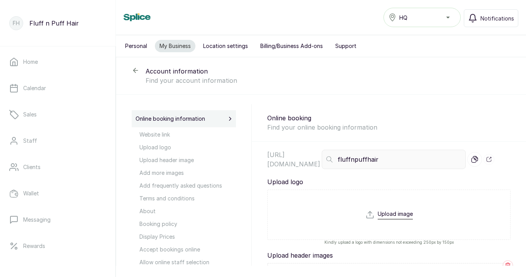
click at [402, 218] on input "file" at bounding box center [390, 228] width 48 height 37
click at [386, 216] on input "file" at bounding box center [389, 213] width 39 height 37
type input "C:\fakepath\fluff n puff brand logo smaller.jpg"
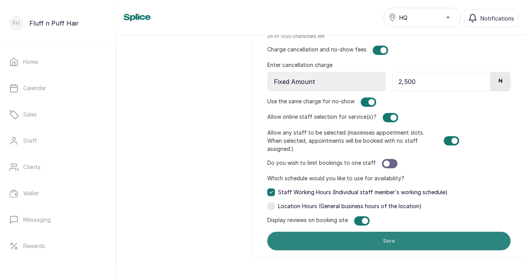
click at [412, 240] on button "Save" at bounding box center [388, 240] width 243 height 19
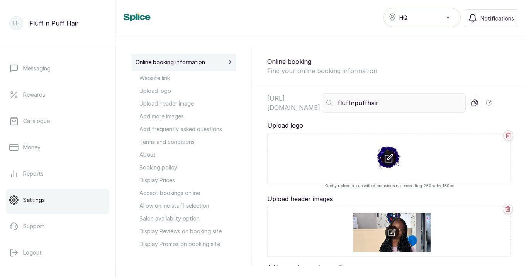
scroll to position [45, 0]
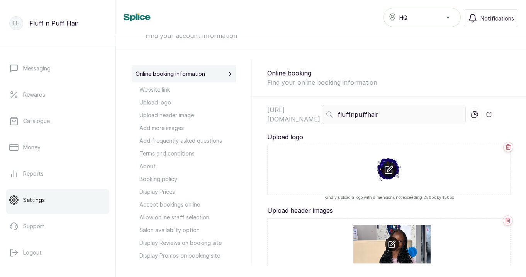
click at [492, 114] on icon at bounding box center [490, 113] width 2 height 2
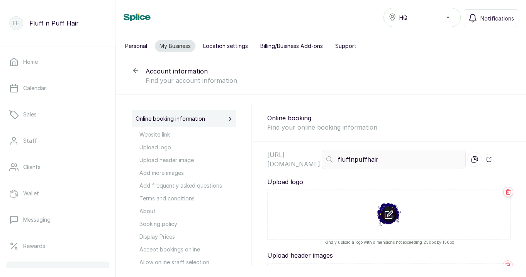
scroll to position [0, 0]
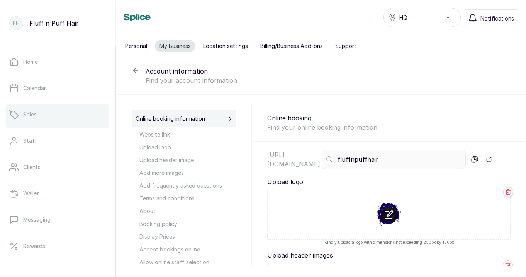
click at [66, 112] on link "Sales" at bounding box center [57, 115] width 103 height 22
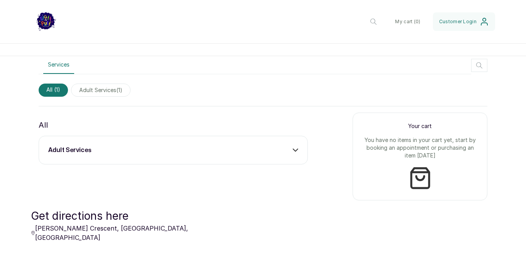
scroll to position [234, 0]
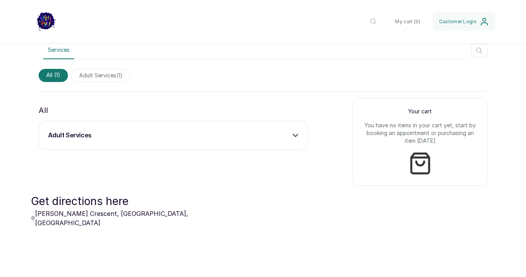
click at [290, 138] on div "adult services" at bounding box center [173, 135] width 250 height 9
click at [295, 137] on icon at bounding box center [295, 135] width 5 height 5
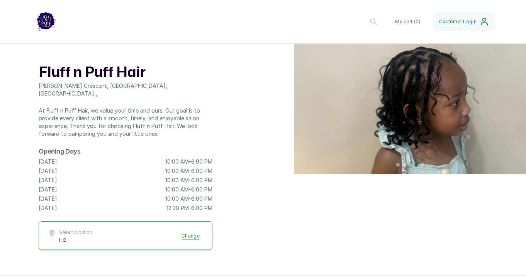
scroll to position [0, 0]
